Goal: Find specific page/section: Find specific page/section

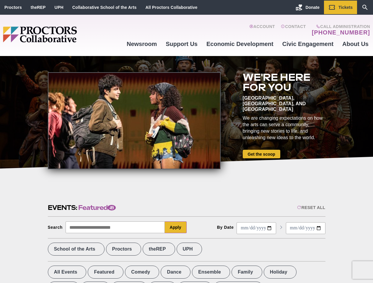
click at [186, 142] on div at bounding box center [134, 120] width 173 height 97
click at [310, 208] on div "Reset All" at bounding box center [311, 207] width 28 height 5
click at [176, 227] on button "Apply" at bounding box center [176, 228] width 22 height 12
